Goal: Task Accomplishment & Management: Manage account settings

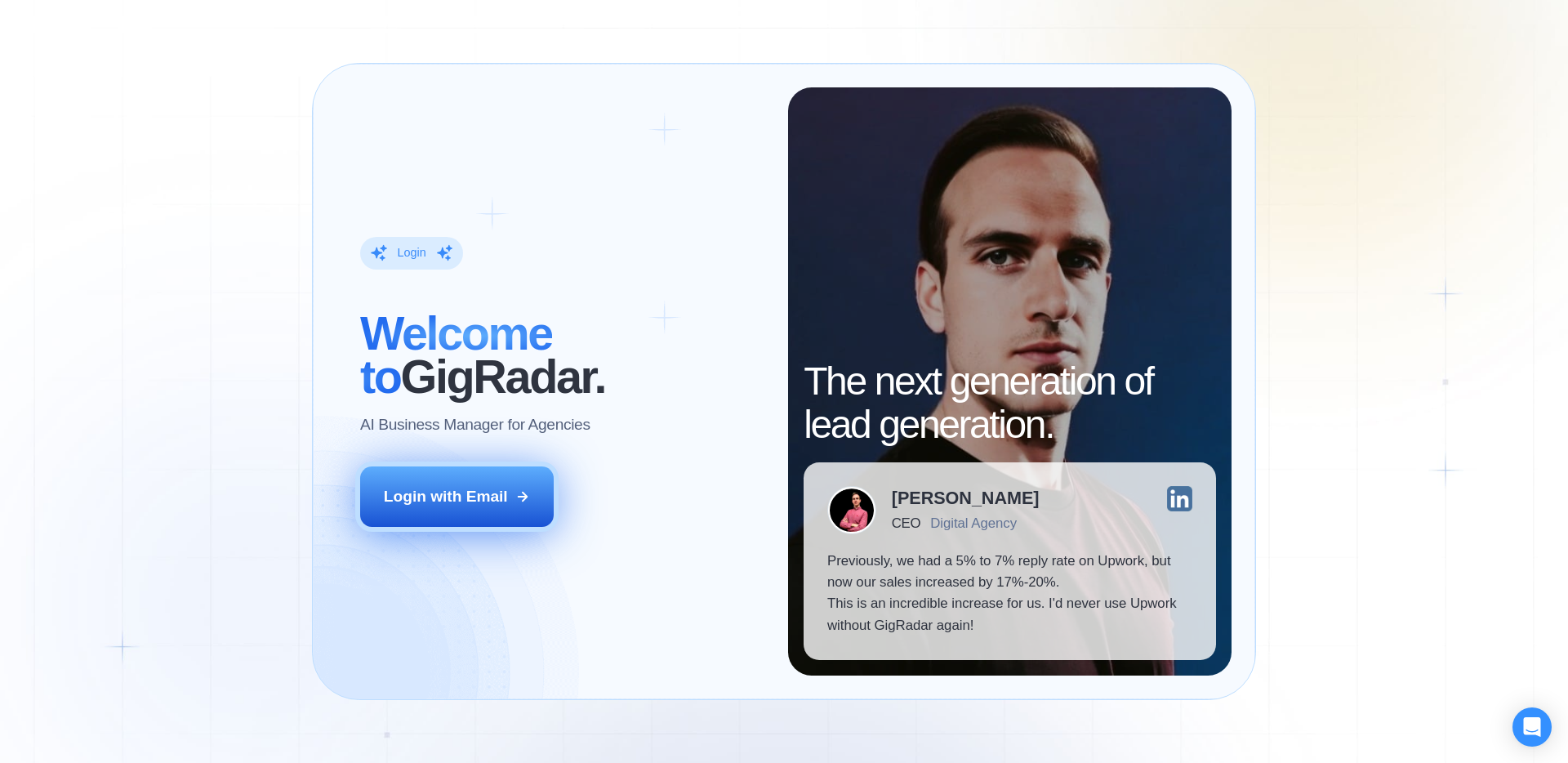
click at [446, 497] on div "Login with Email" at bounding box center [446, 497] width 124 height 21
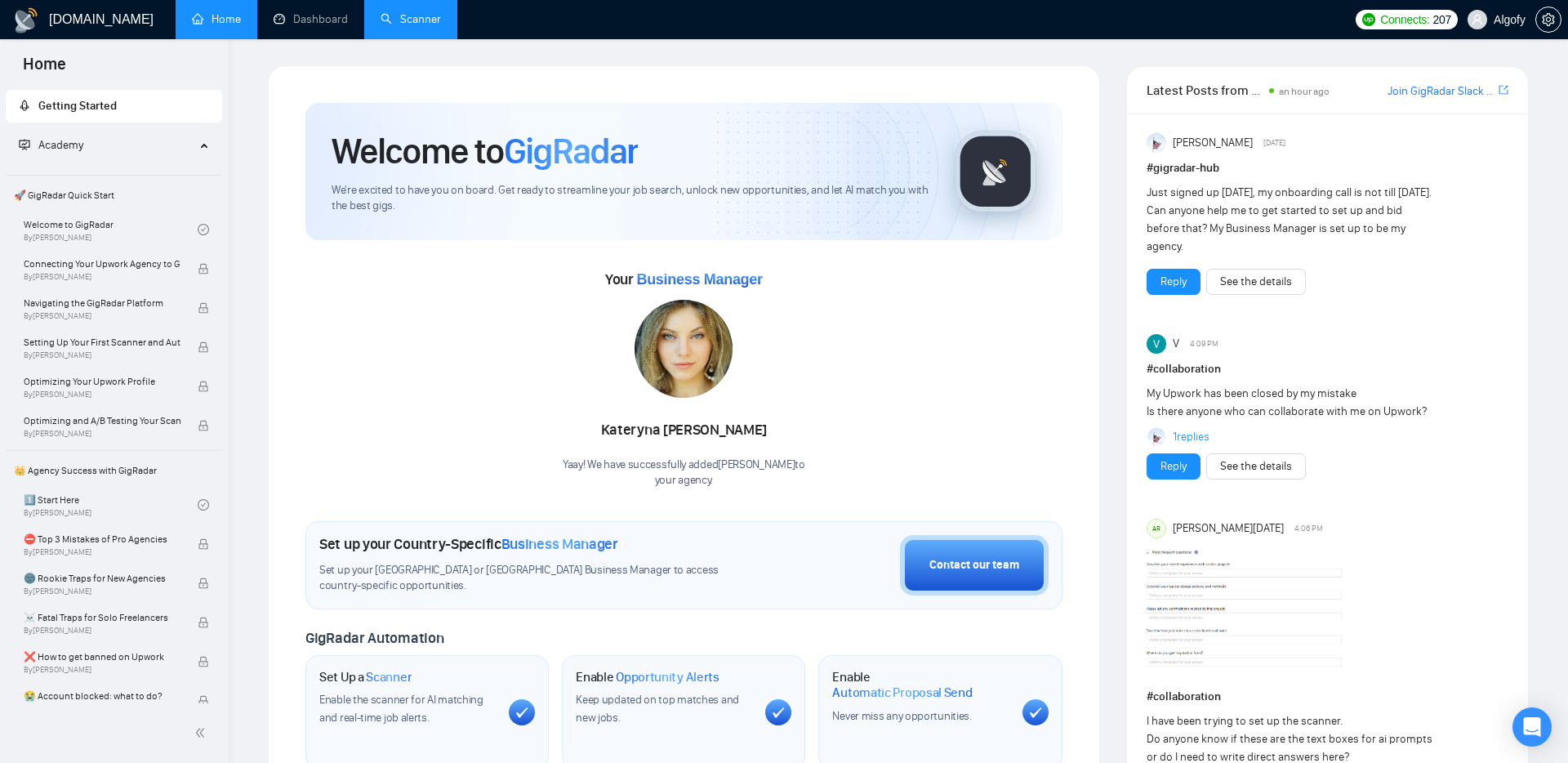
click at [408, 20] on link "Scanner" at bounding box center [411, 19] width 61 height 14
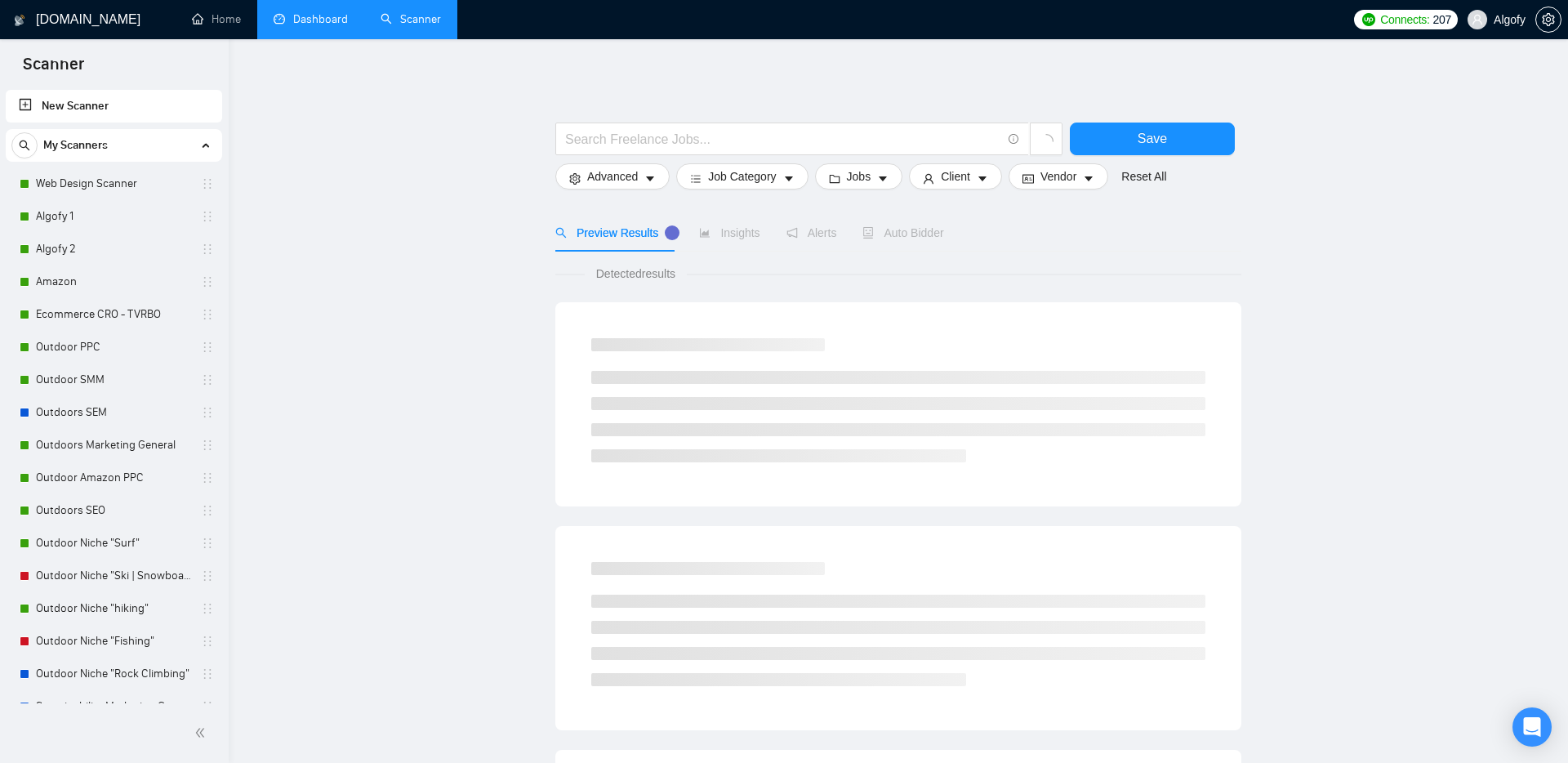
click at [274, 26] on link "Dashboard" at bounding box center [311, 19] width 74 height 14
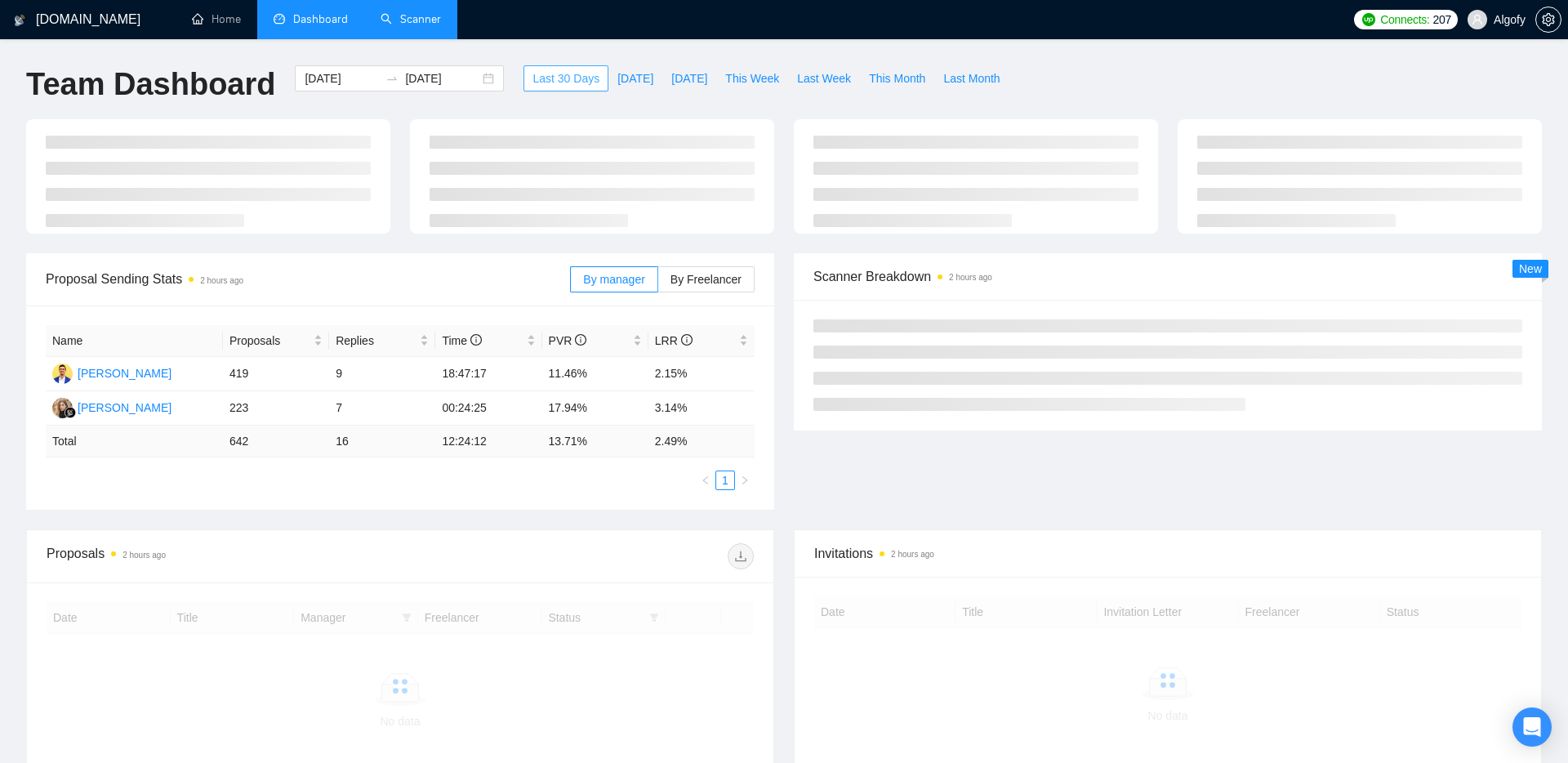
click at [560, 77] on span "Last 30 Days" at bounding box center [565, 78] width 67 height 18
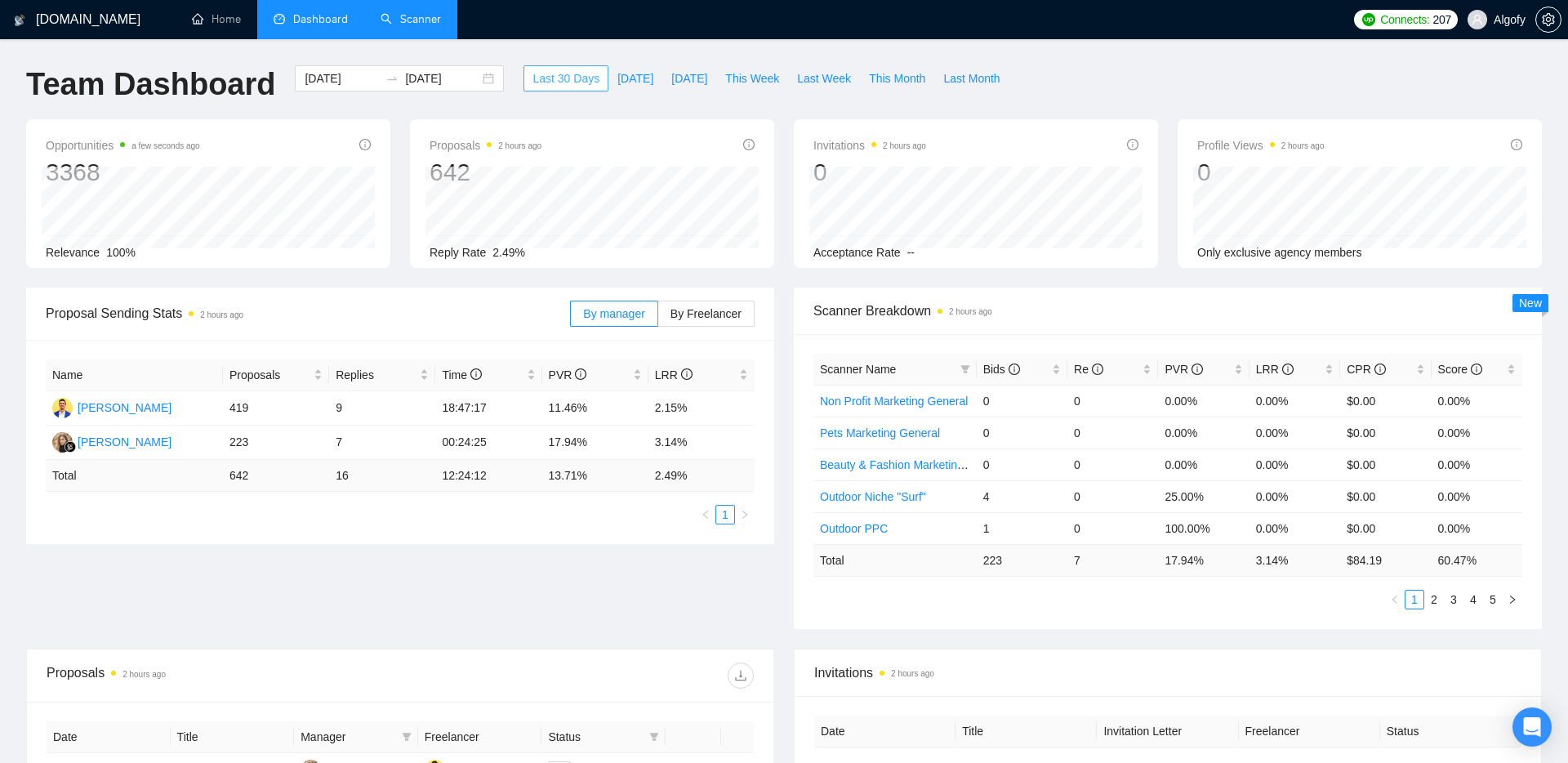
click at [542, 83] on span "Last 30 Days" at bounding box center [565, 78] width 67 height 18
click at [812, 79] on span "Last Week" at bounding box center [825, 78] width 54 height 18
type input "[DATE]"
click at [1549, 24] on icon "setting" at bounding box center [1549, 20] width 14 height 14
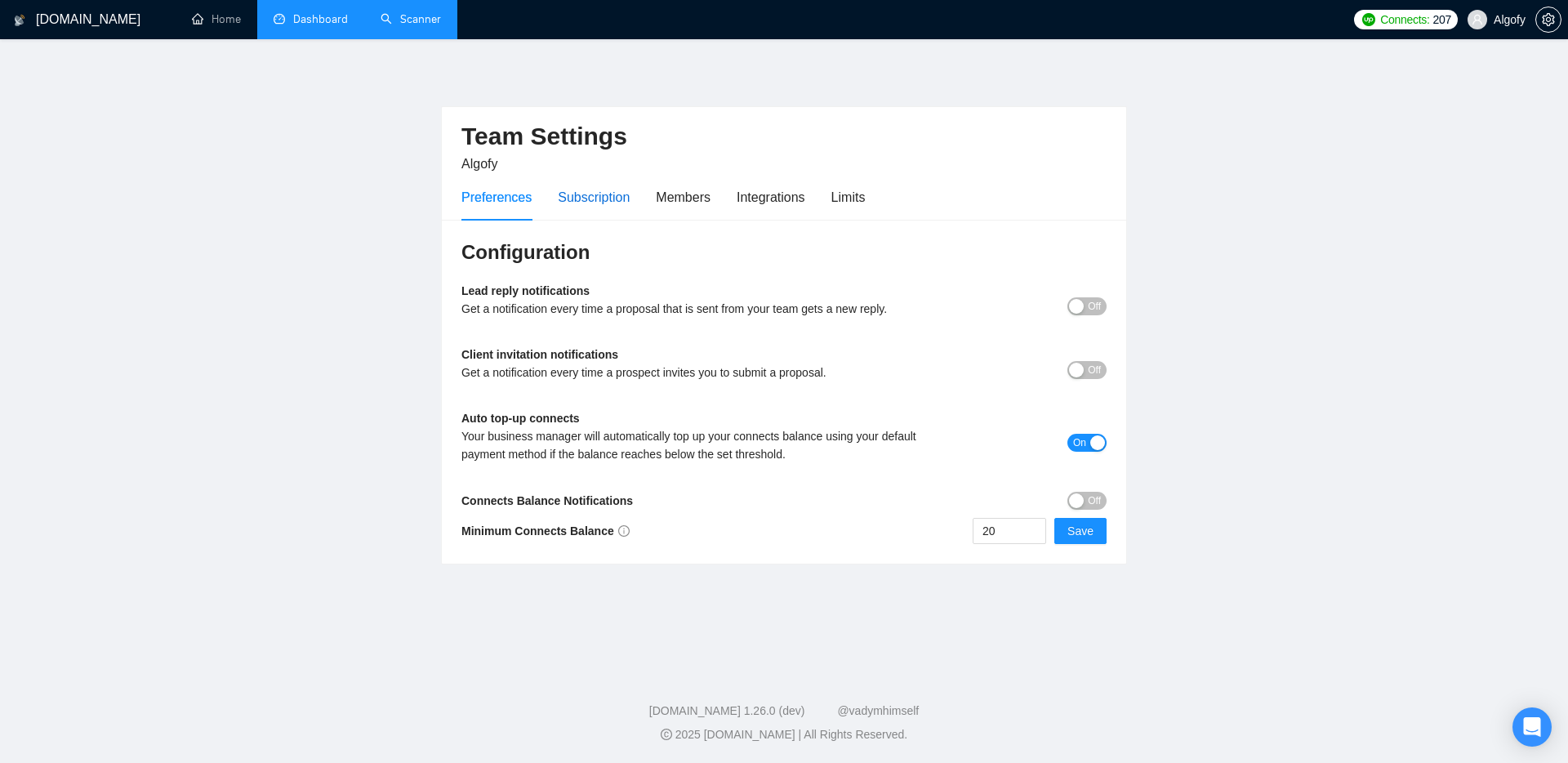
click at [604, 197] on div "Subscription" at bounding box center [594, 197] width 72 height 20
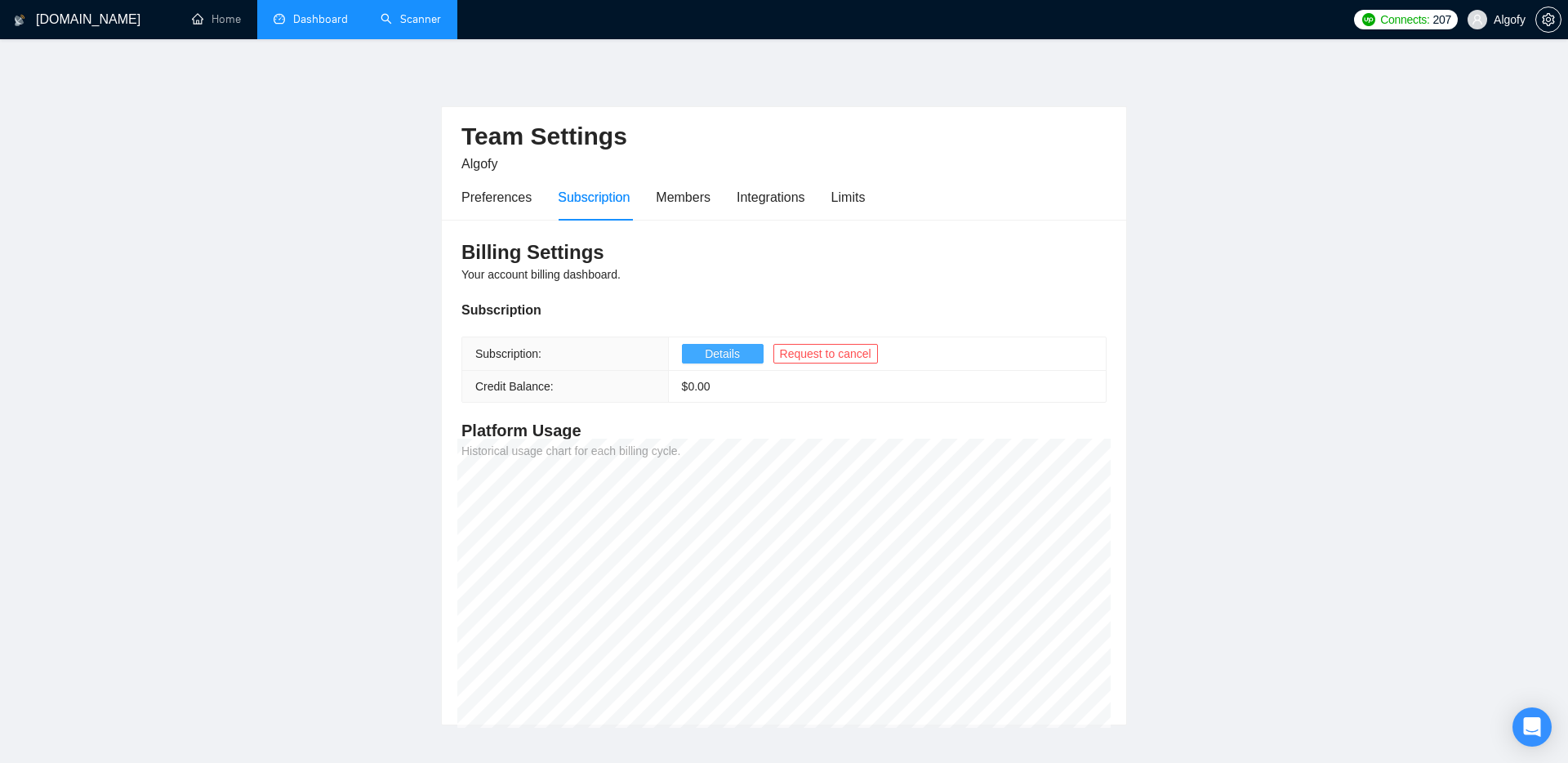
click at [709, 355] on span "Details" at bounding box center [722, 353] width 35 height 18
